Goal: Check status

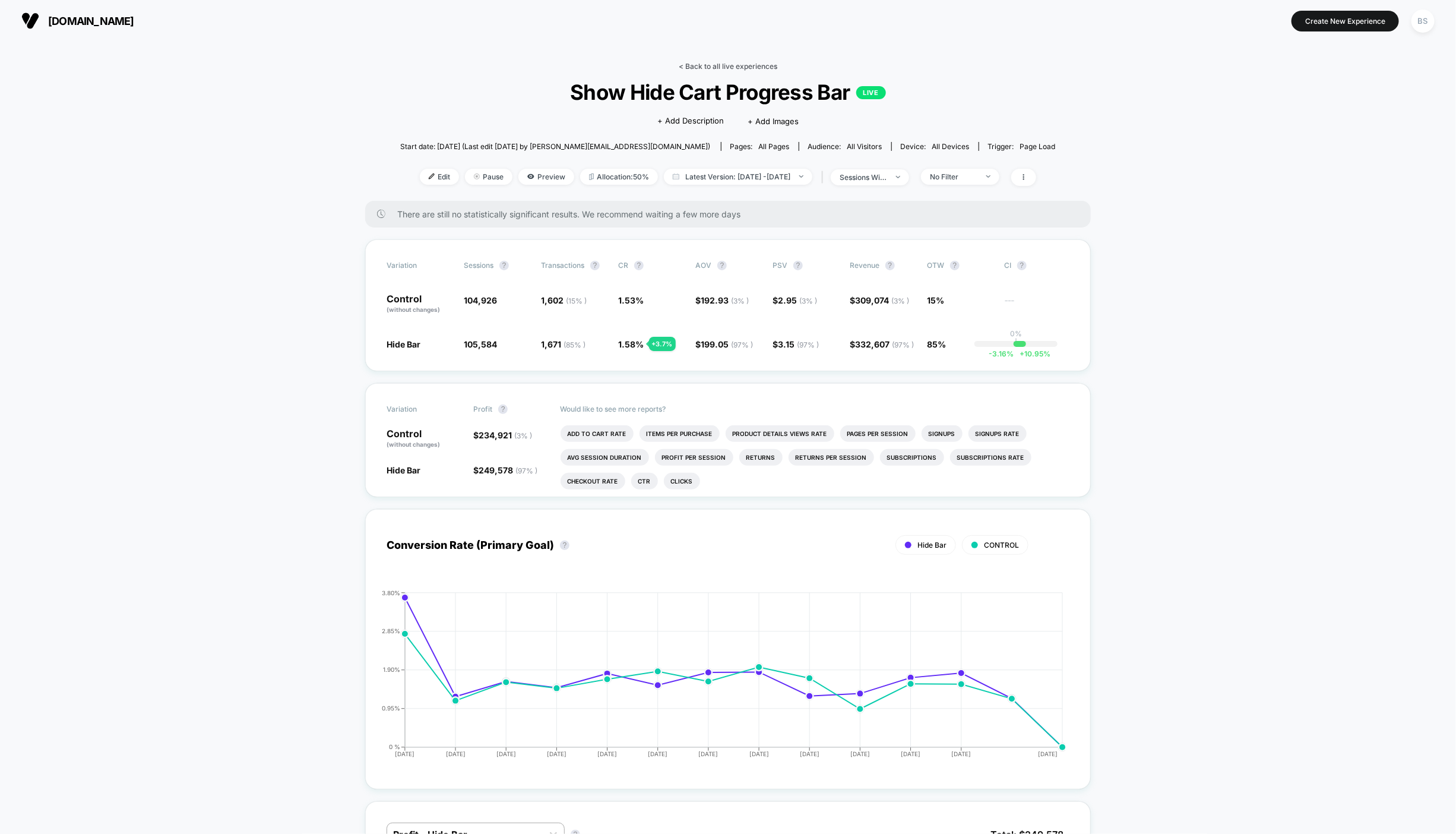
click at [695, 63] on link "< Back to all live experiences" at bounding box center [728, 66] width 98 height 9
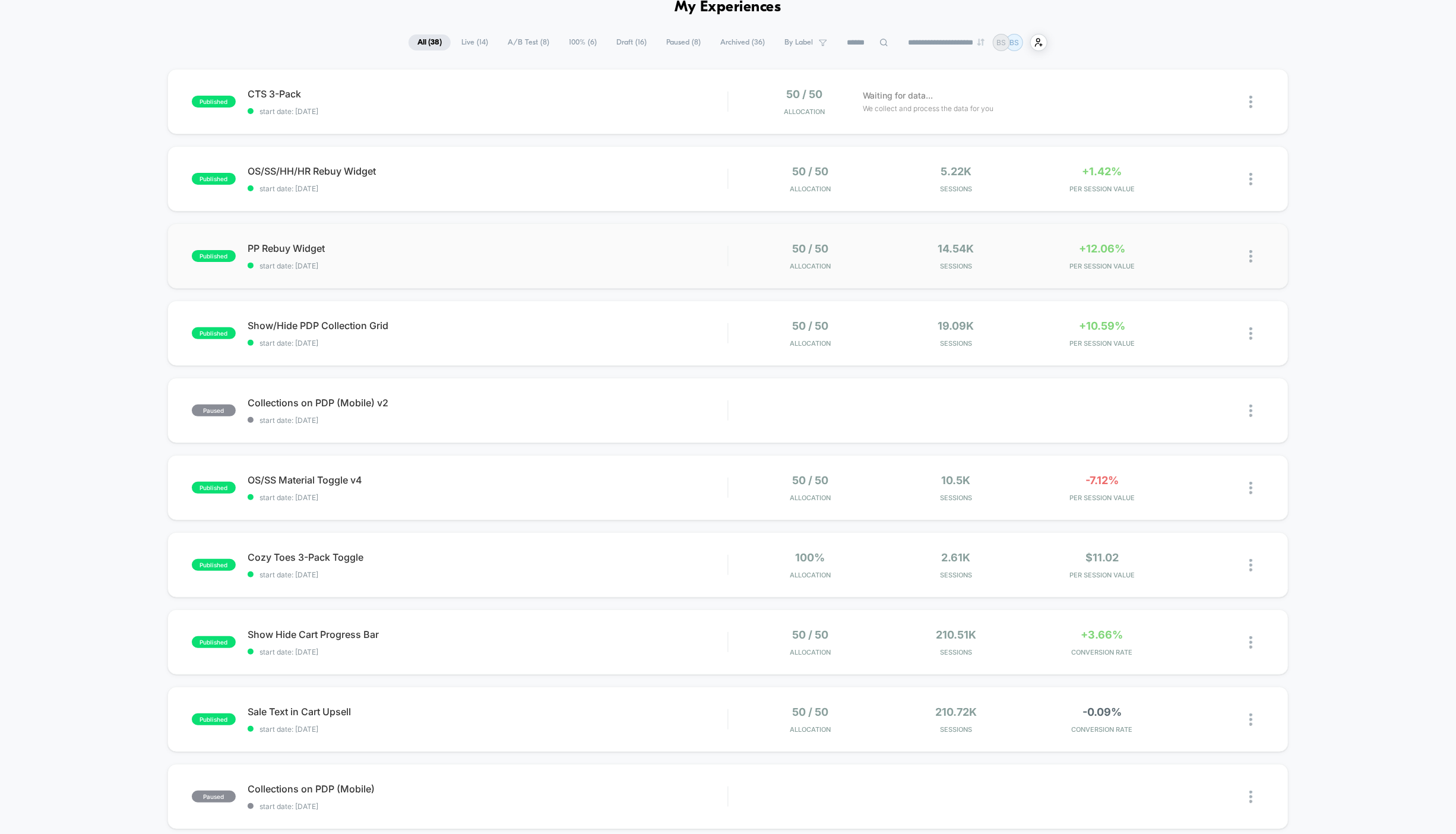
scroll to position [29, 0]
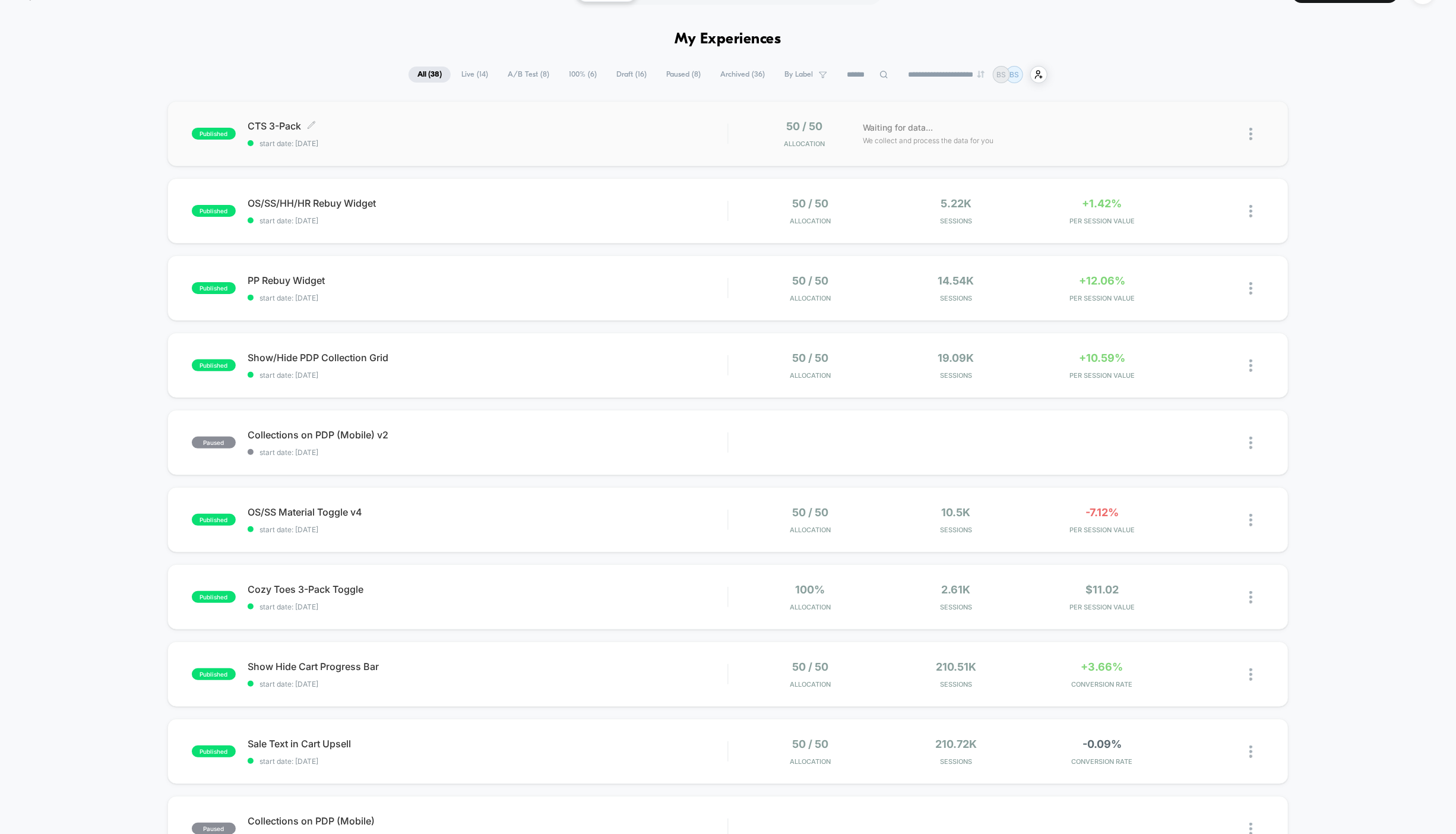
click at [682, 145] on span "start date: [DATE]" at bounding box center [488, 143] width 480 height 9
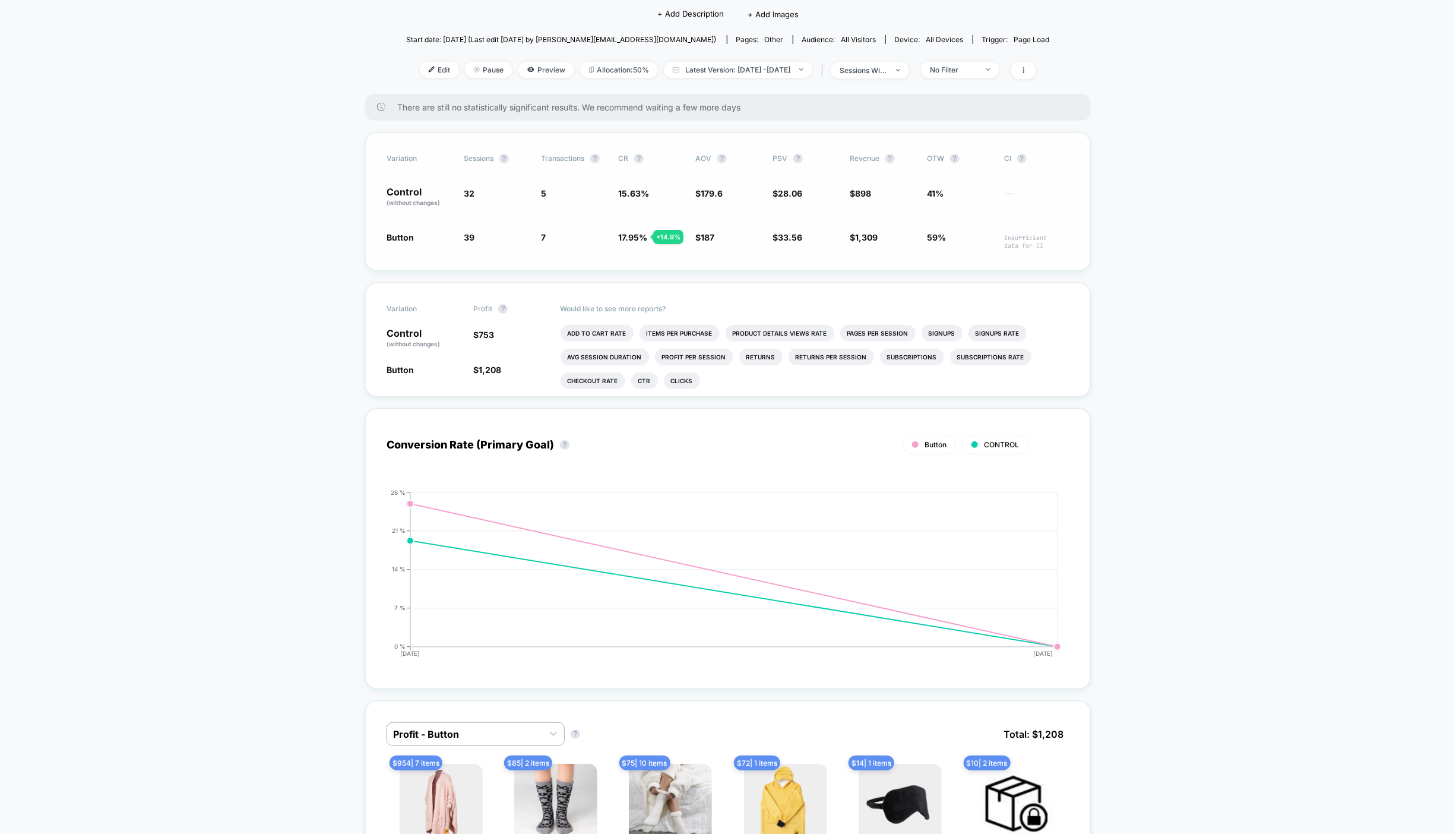
scroll to position [29, 0]
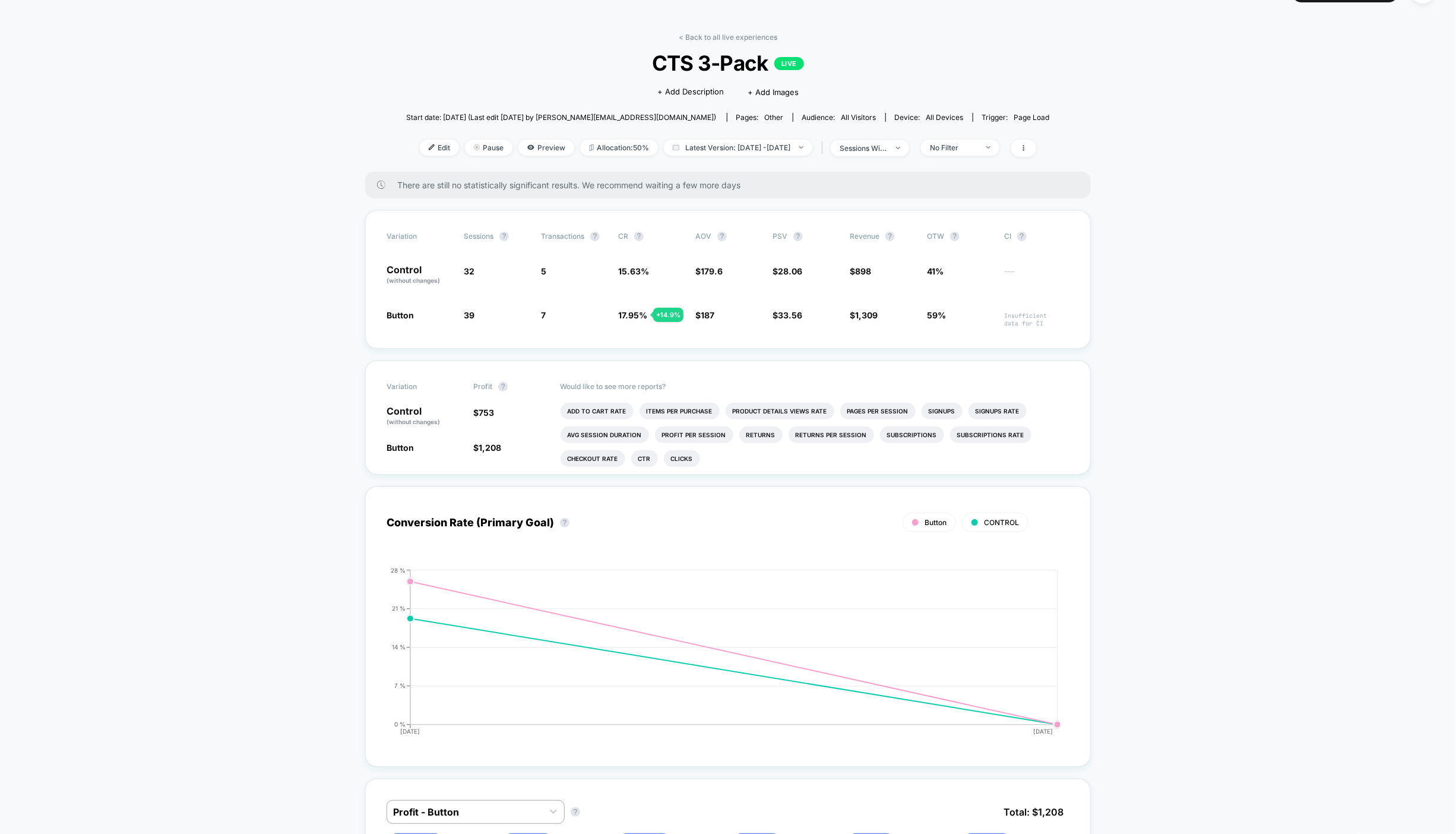
click at [715, 40] on link "< Back to all live experiences" at bounding box center [728, 37] width 98 height 9
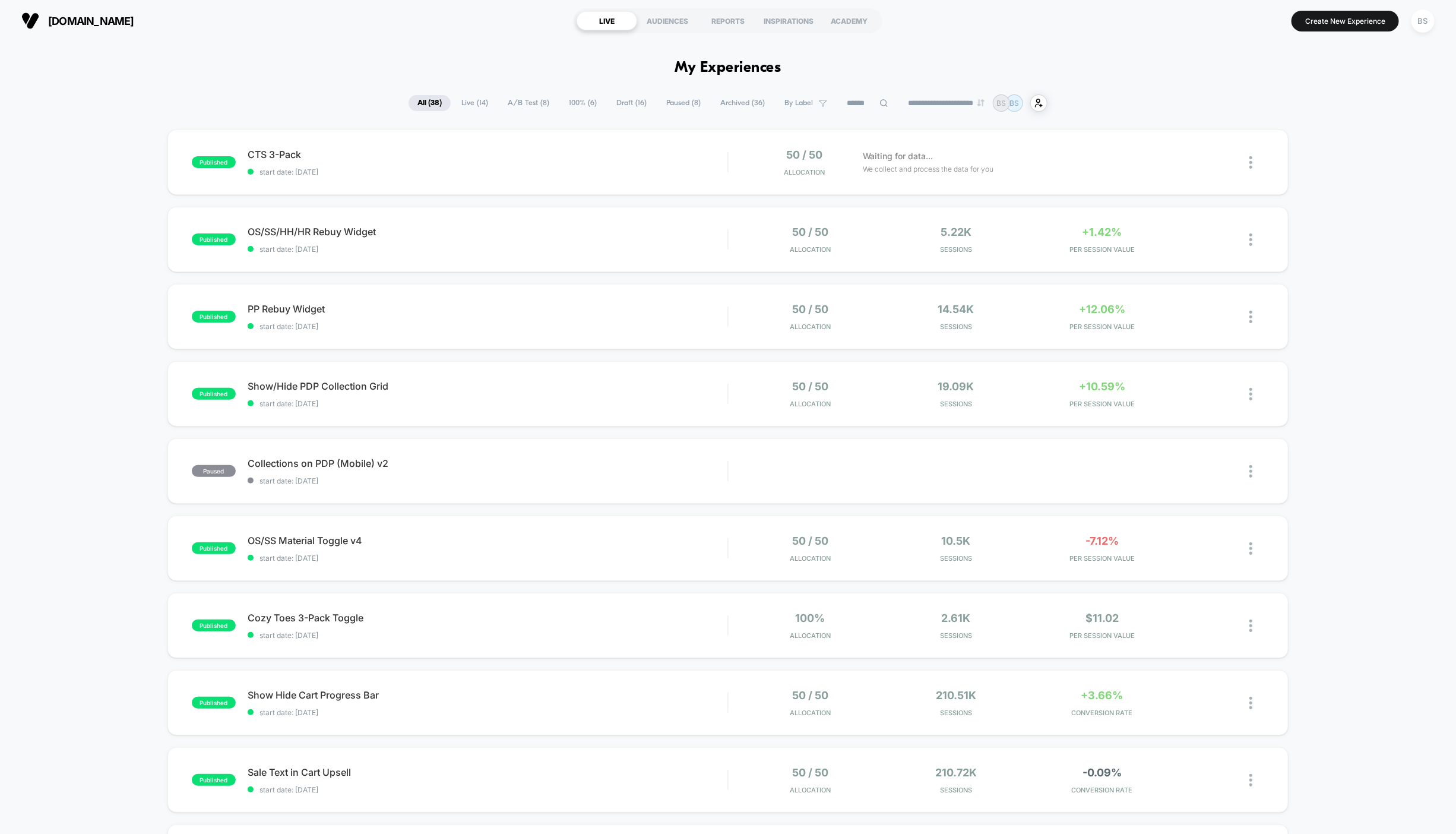
click at [522, 108] on span "A/B Test ( 8 )" at bounding box center [529, 103] width 59 height 16
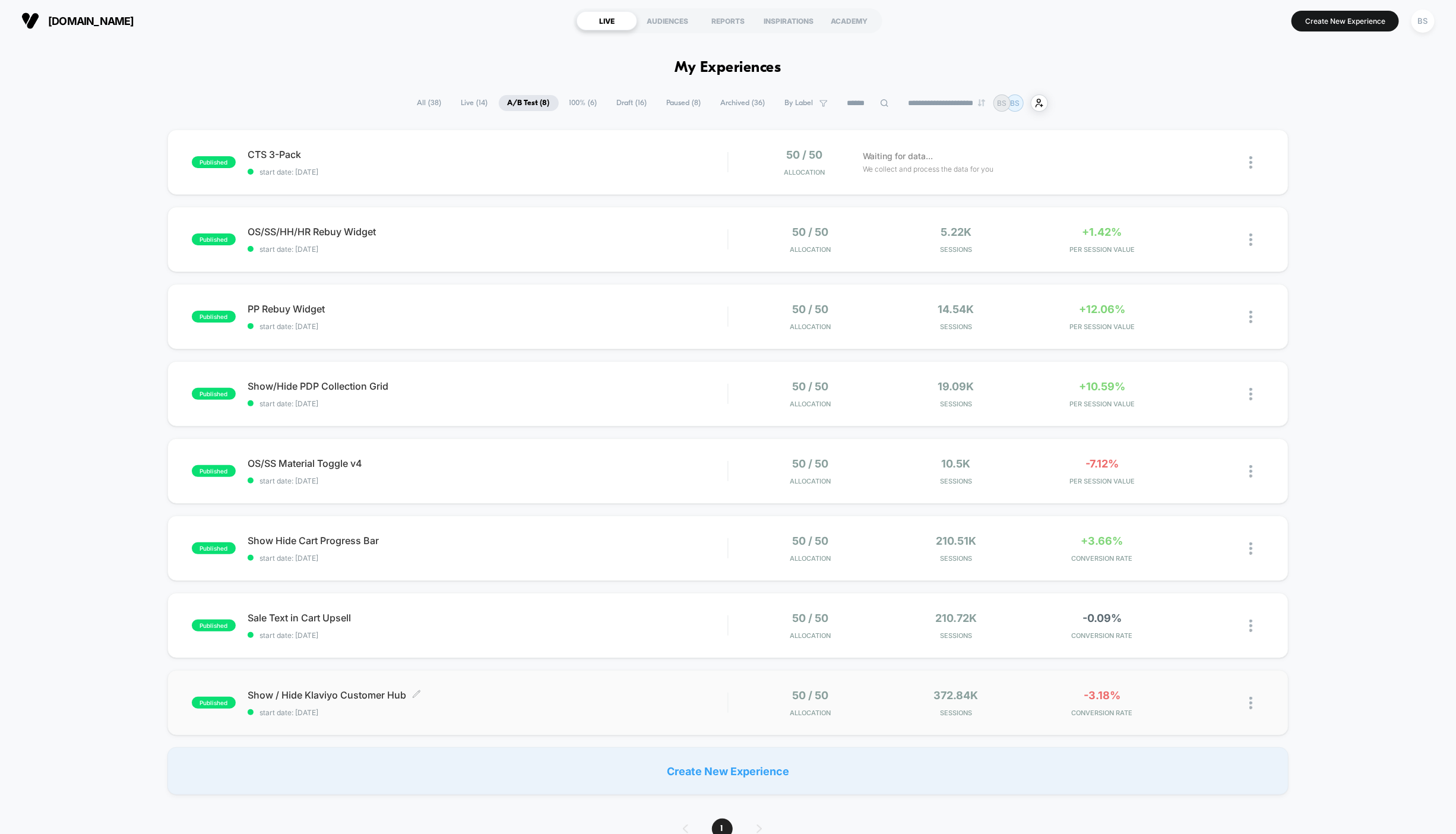
click at [595, 710] on span "start date: [DATE]" at bounding box center [488, 712] width 480 height 9
